Goal: Task Accomplishment & Management: Use online tool/utility

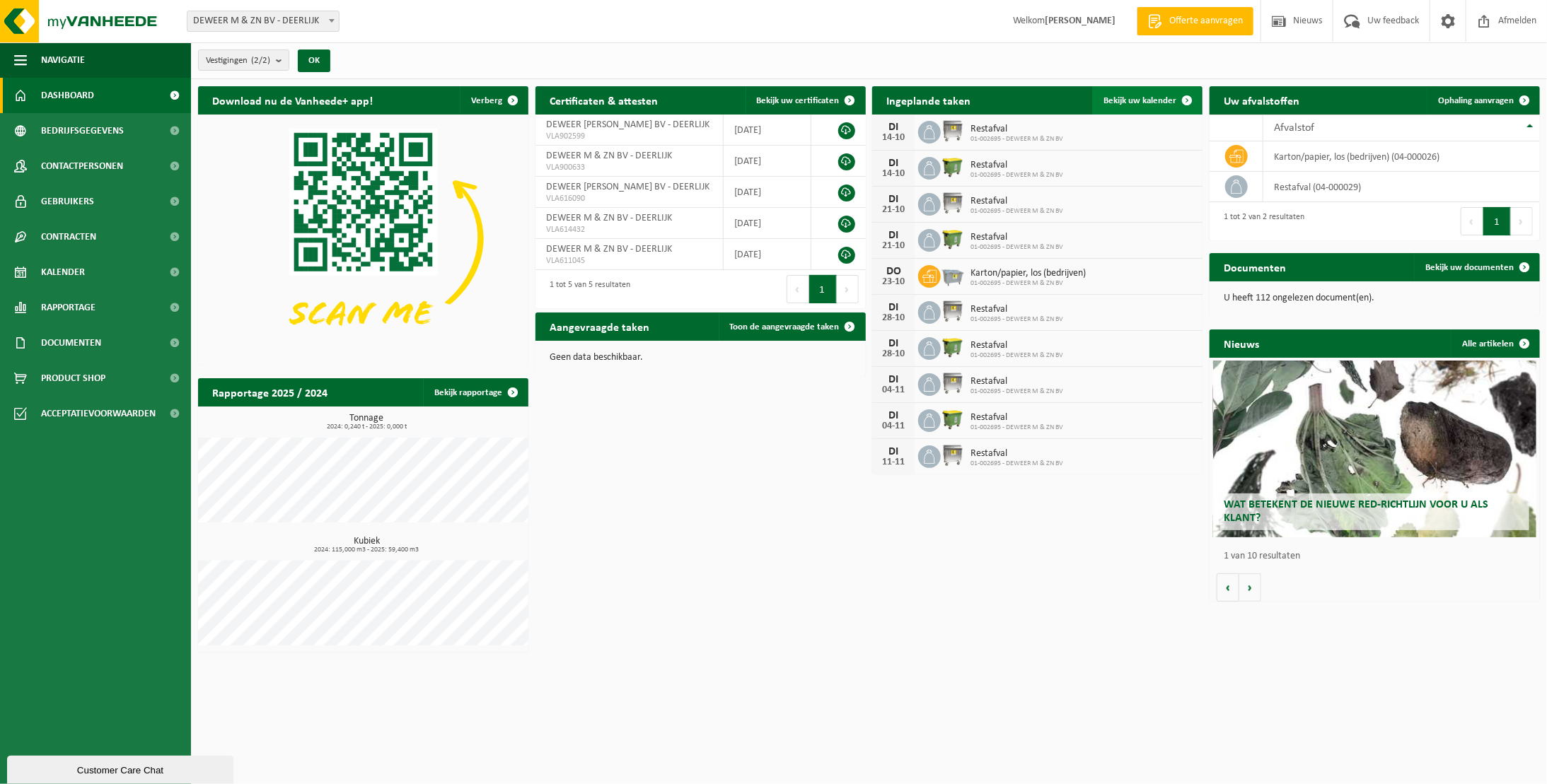
click at [1149, 99] on span "Bekijk uw kalender" at bounding box center [1140, 101] width 73 height 9
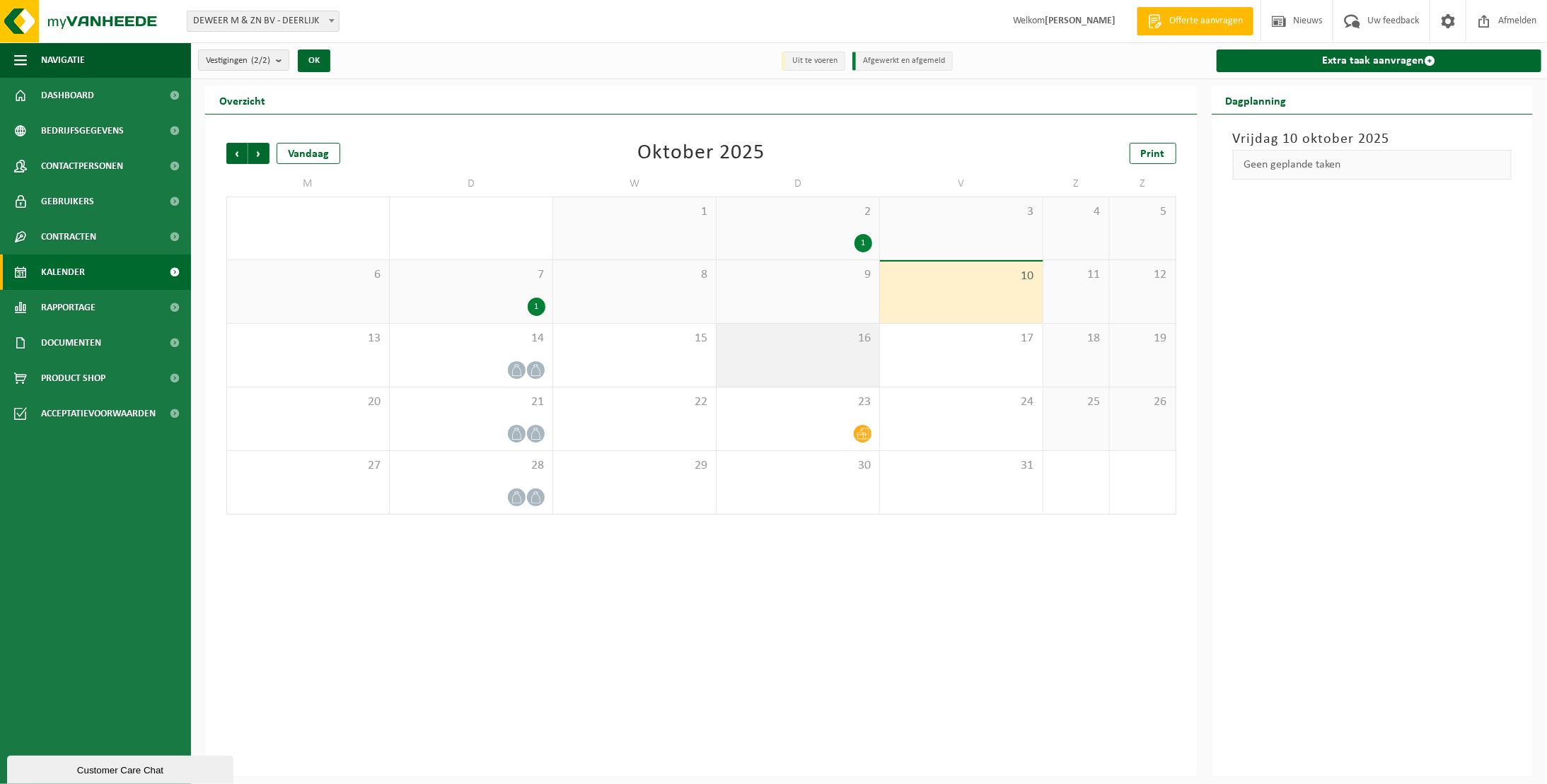
click at [831, 362] on div "16" at bounding box center [797, 355] width 163 height 63
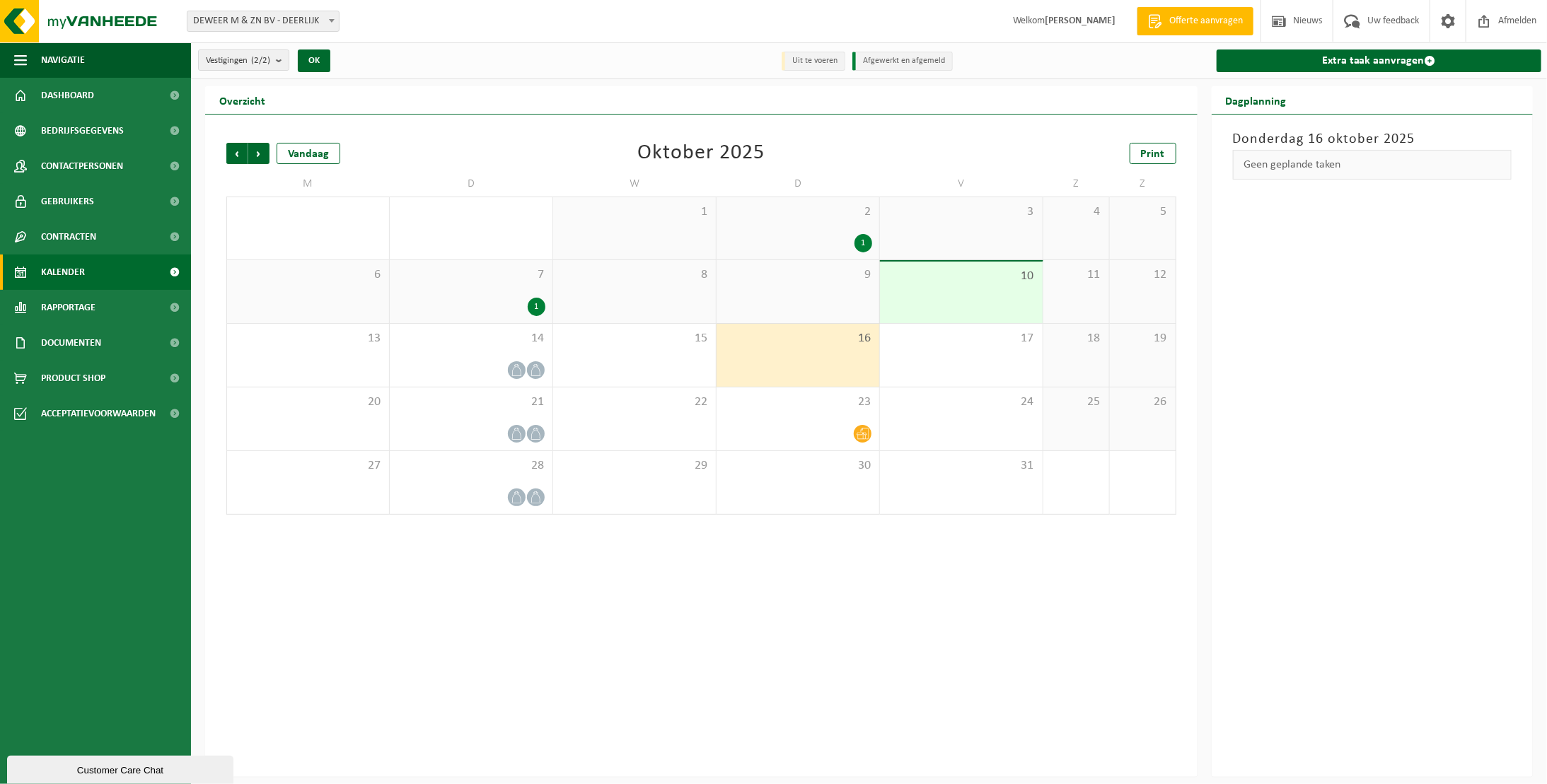
click at [831, 362] on div "16" at bounding box center [797, 355] width 163 height 63
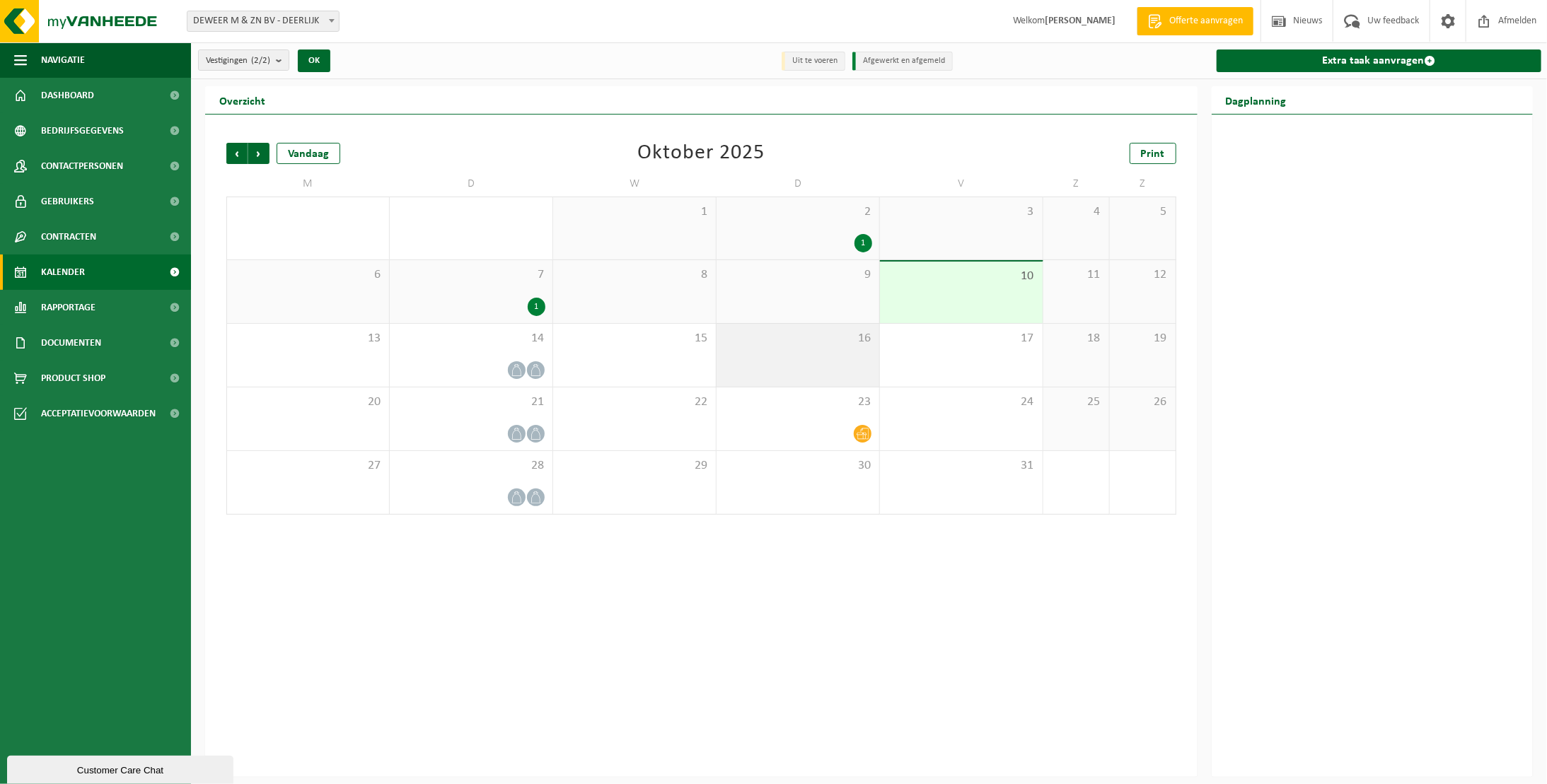
click at [831, 362] on div "16" at bounding box center [797, 355] width 163 height 63
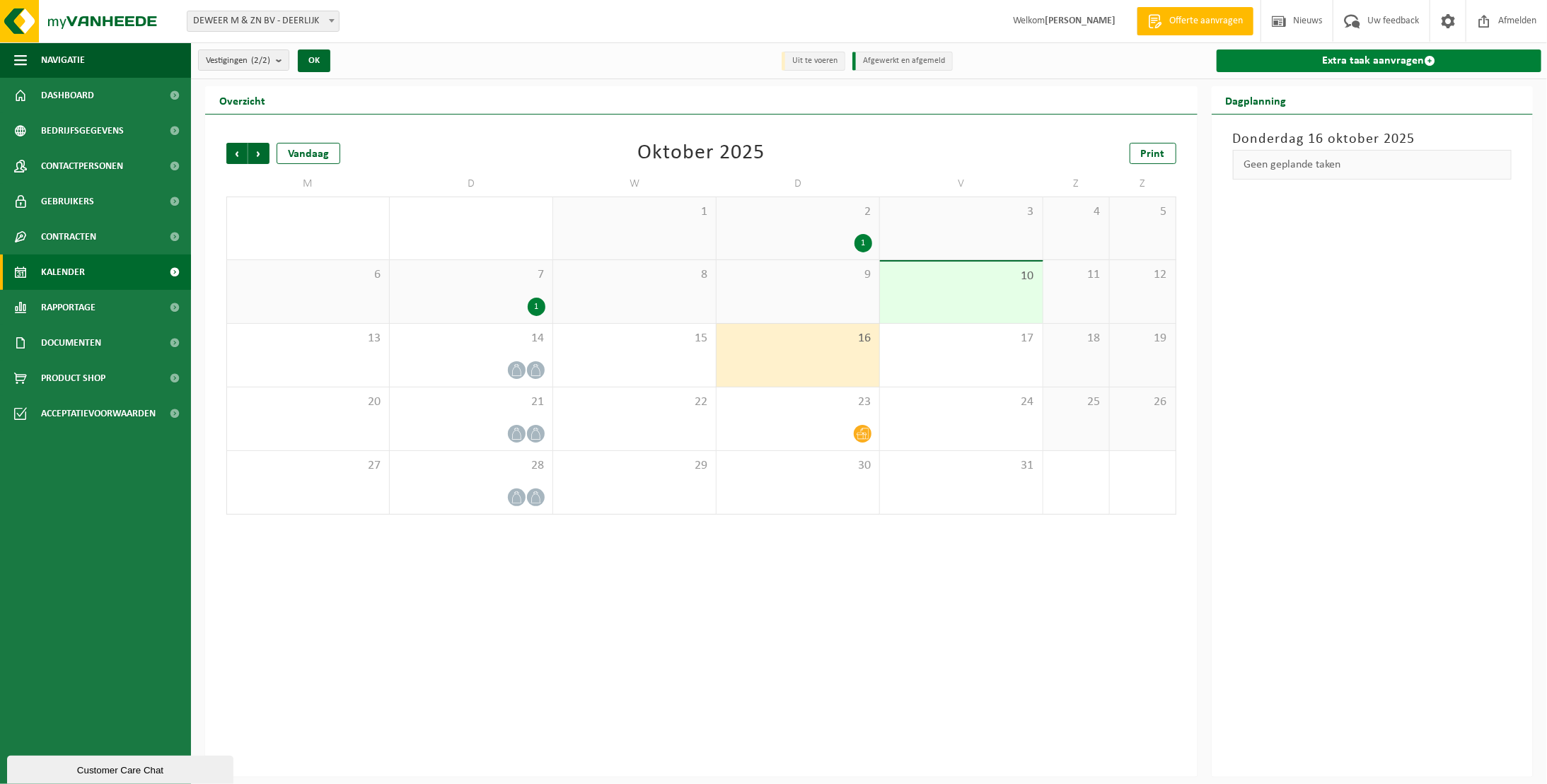
click at [1430, 53] on link "Extra taak aanvragen" at bounding box center [1379, 61] width 325 height 23
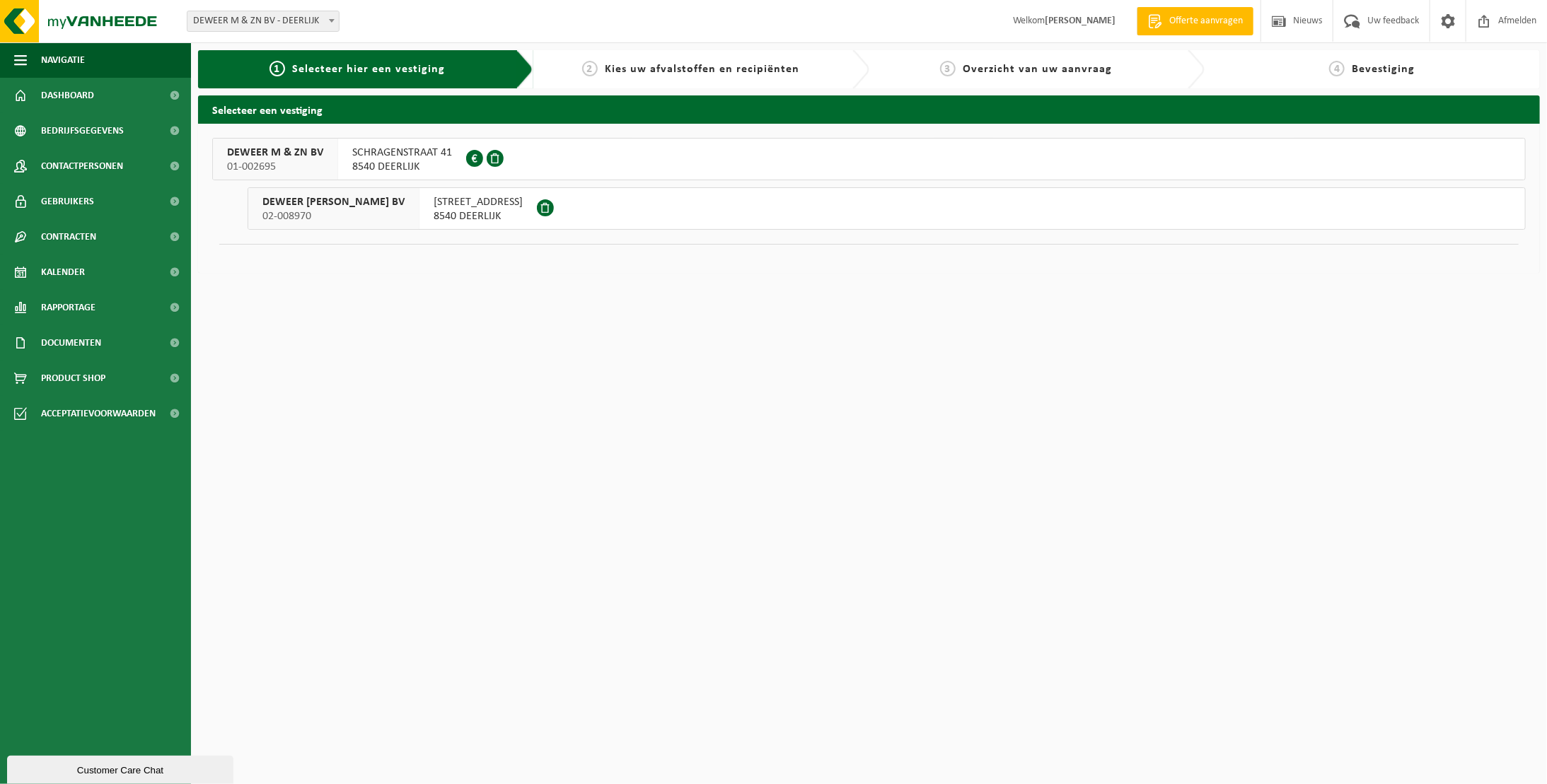
click at [392, 152] on span "SCHRAGENSTRAAT 41" at bounding box center [402, 153] width 100 height 14
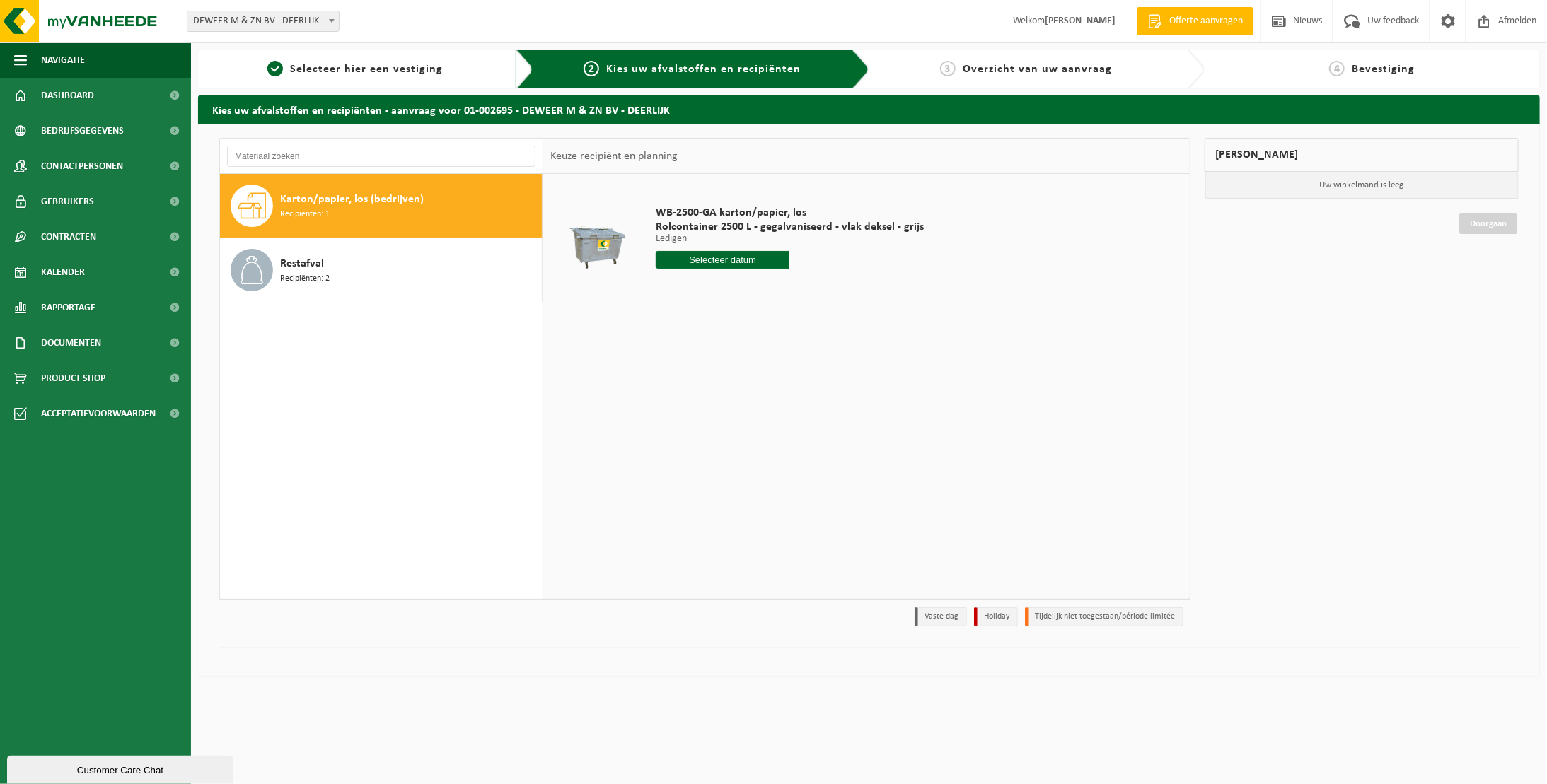
click at [337, 206] on span "Karton/papier, los (bedrijven)" at bounding box center [352, 200] width 144 height 17
click at [737, 255] on input "text" at bounding box center [723, 259] width 134 height 17
click at [745, 381] on div "16" at bounding box center [742, 385] width 24 height 23
type input "Van [DATE]"
click at [682, 311] on button "In winkelmand" at bounding box center [695, 313] width 78 height 23
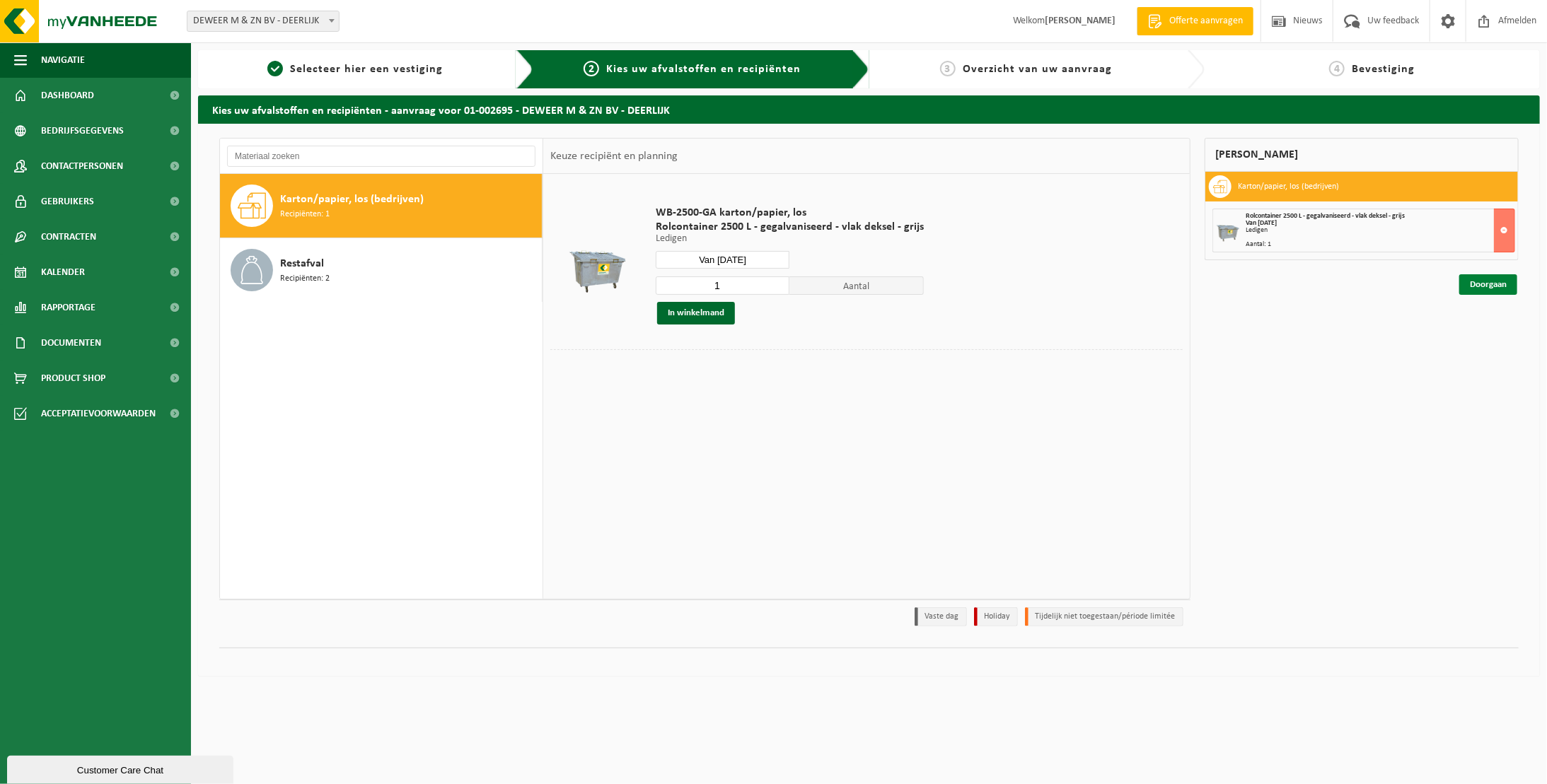
click at [1487, 283] on link "Doorgaan" at bounding box center [1488, 285] width 58 height 20
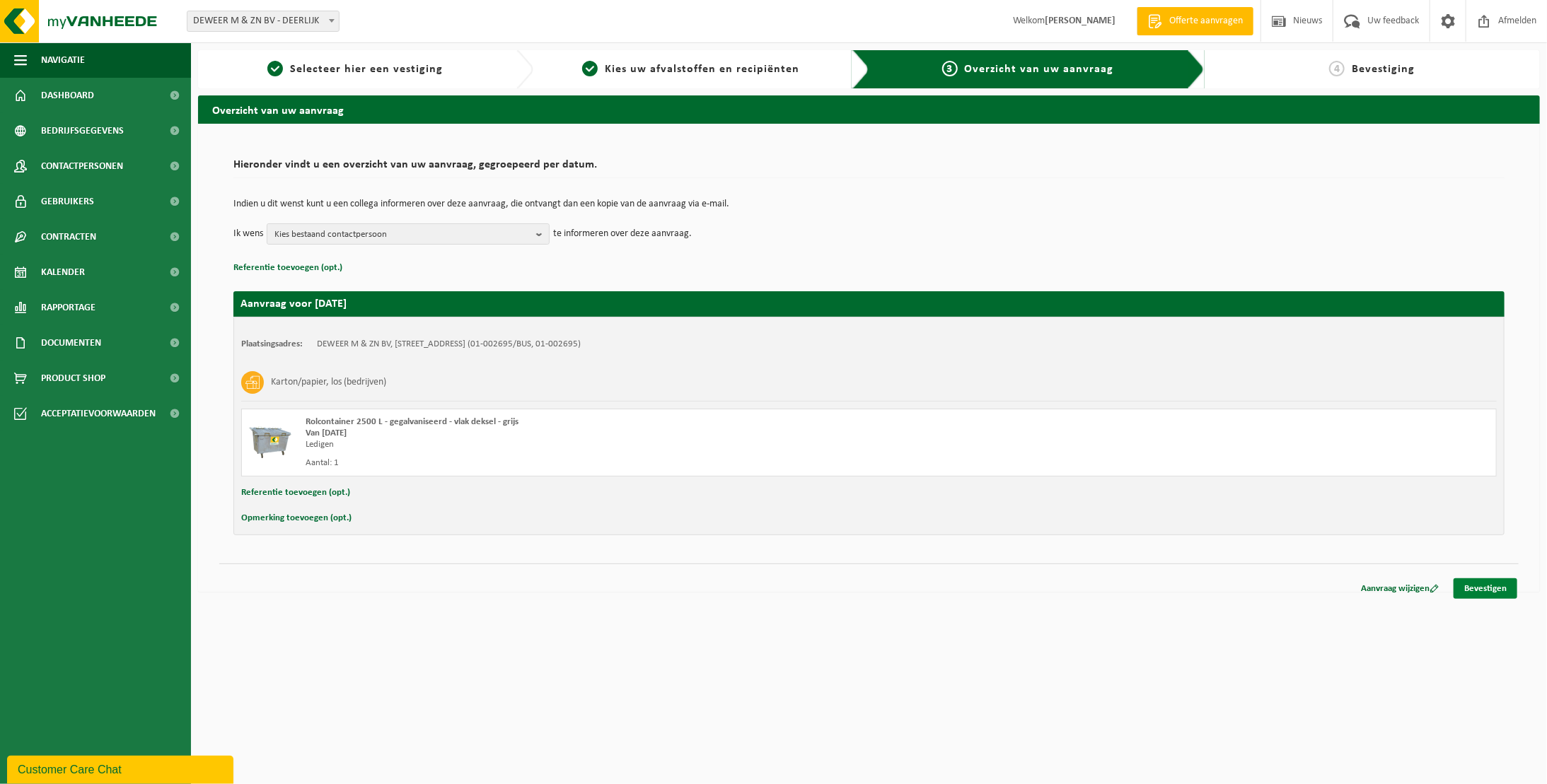
click at [1470, 583] on link "Bevestigen" at bounding box center [1485, 589] width 64 height 20
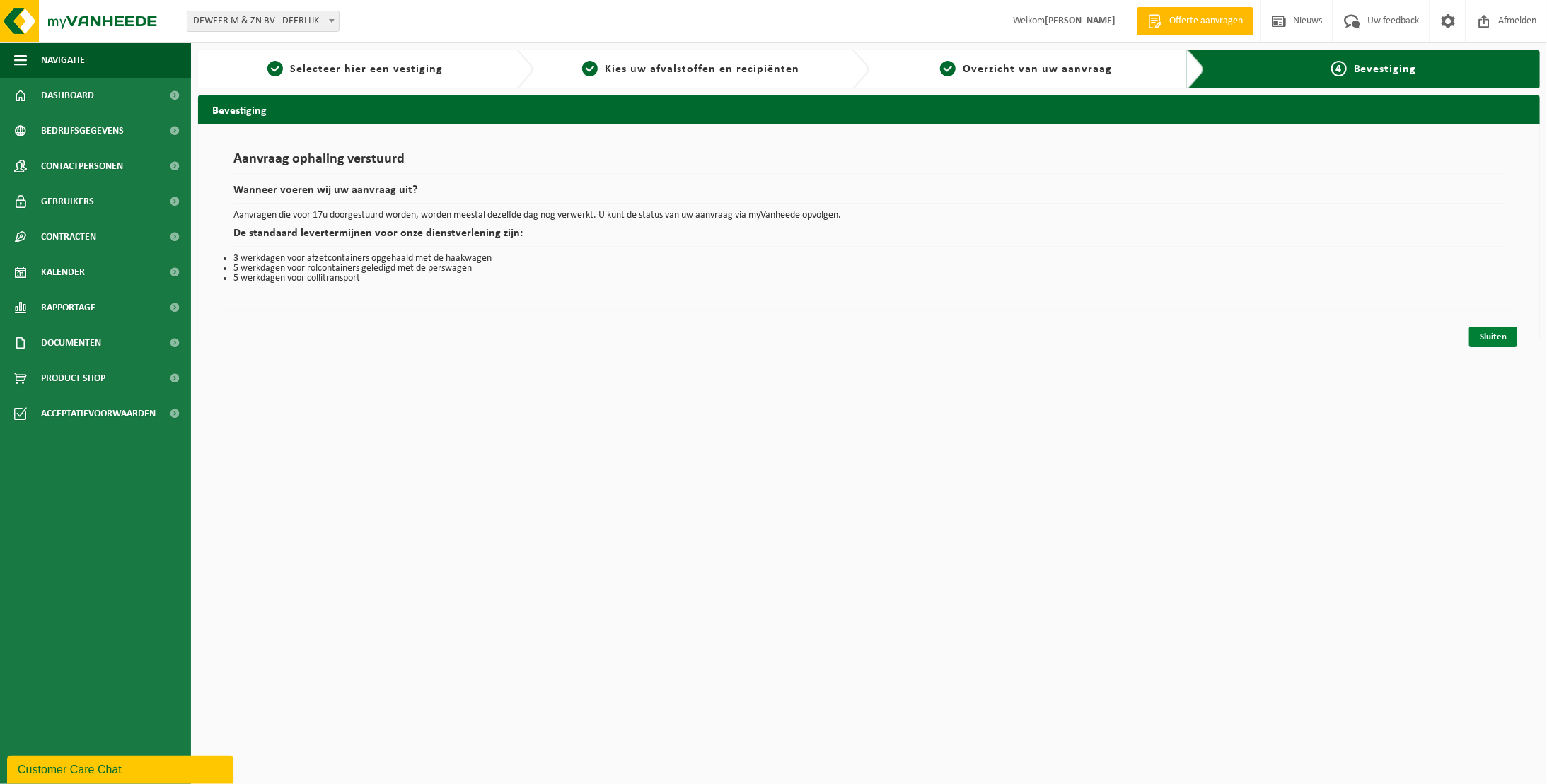
click at [1494, 340] on link "Sluiten" at bounding box center [1493, 337] width 48 height 20
